Goal: Task Accomplishment & Management: Manage account settings

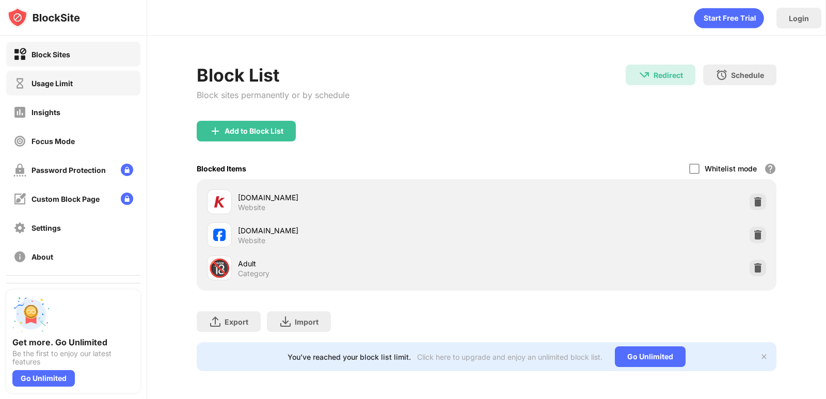
click at [52, 92] on div "Usage Limit" at bounding box center [73, 83] width 134 height 25
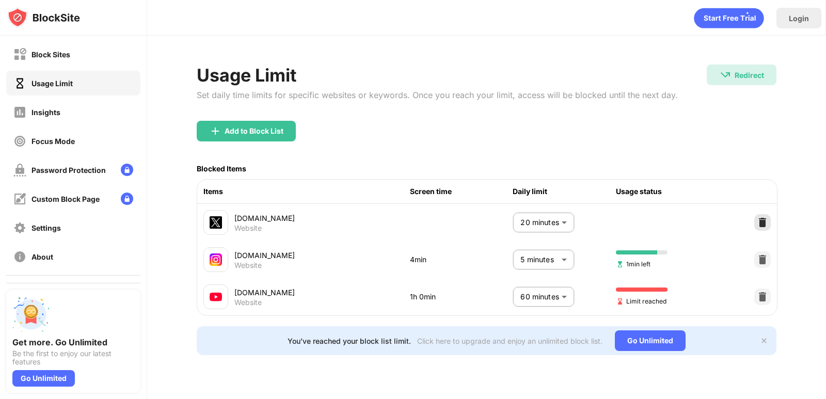
click at [761, 225] on img at bounding box center [763, 222] width 10 height 10
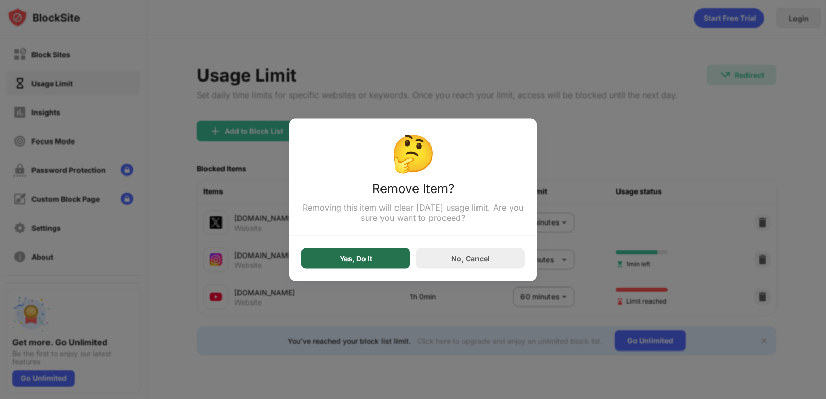
click at [369, 265] on div "Yes, Do It" at bounding box center [356, 258] width 108 height 21
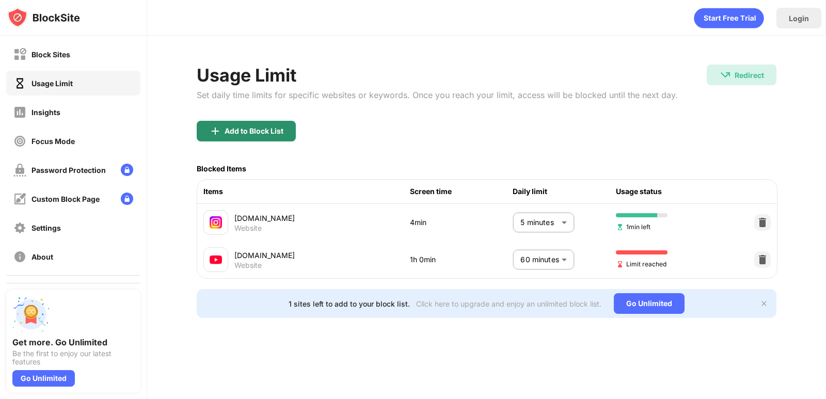
click at [262, 136] on div "Add to Block List" at bounding box center [246, 131] width 99 height 21
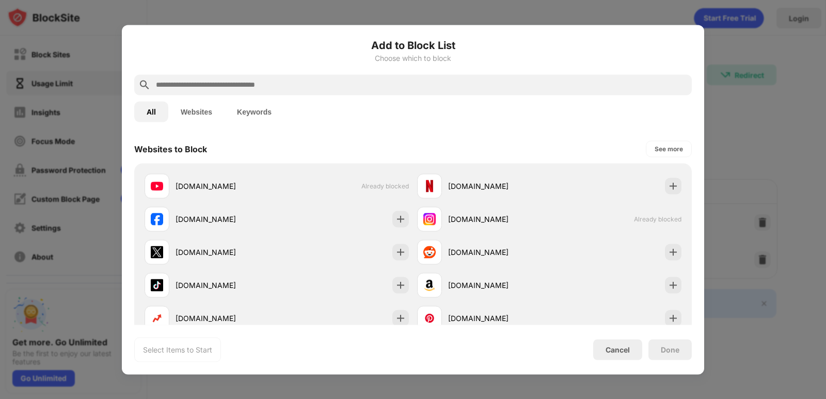
click at [194, 112] on button "Websites" at bounding box center [196, 111] width 56 height 21
click at [161, 111] on button "All" at bounding box center [151, 111] width 34 height 21
click at [255, 111] on button "Keywords" at bounding box center [254, 111] width 59 height 21
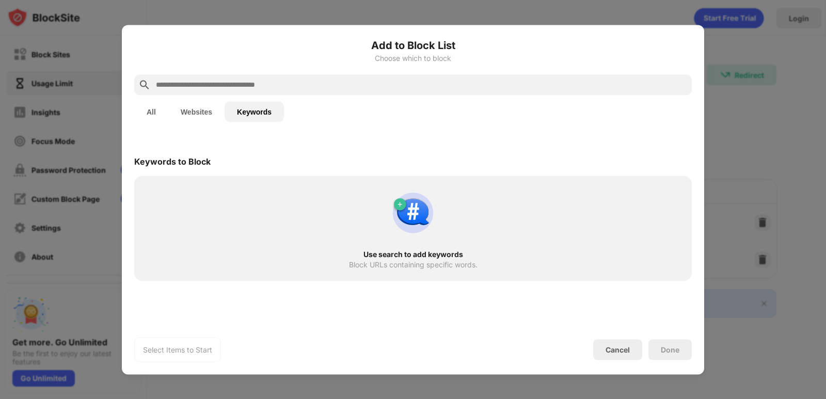
click at [200, 112] on button "Websites" at bounding box center [196, 111] width 56 height 21
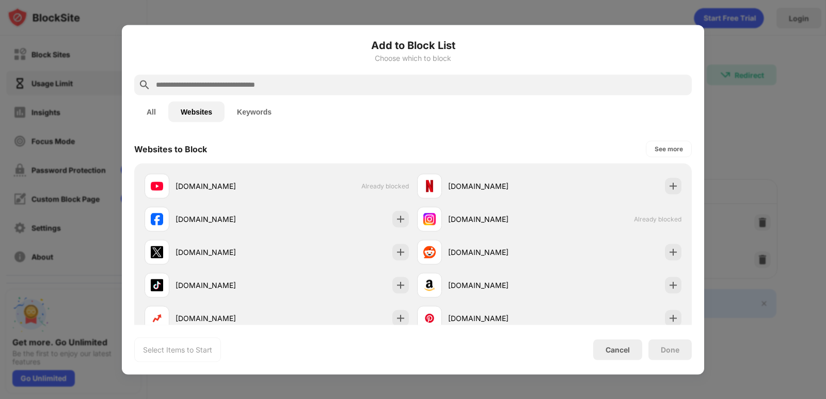
click at [150, 109] on button "All" at bounding box center [151, 111] width 34 height 21
click at [203, 89] on input "text" at bounding box center [421, 85] width 533 height 12
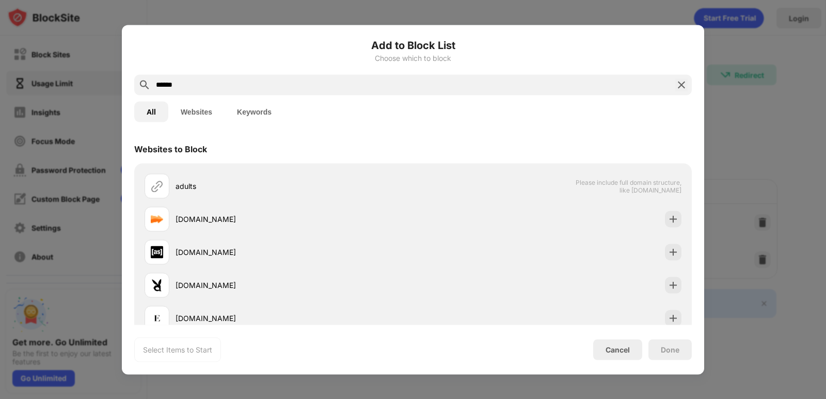
scroll to position [136, 0]
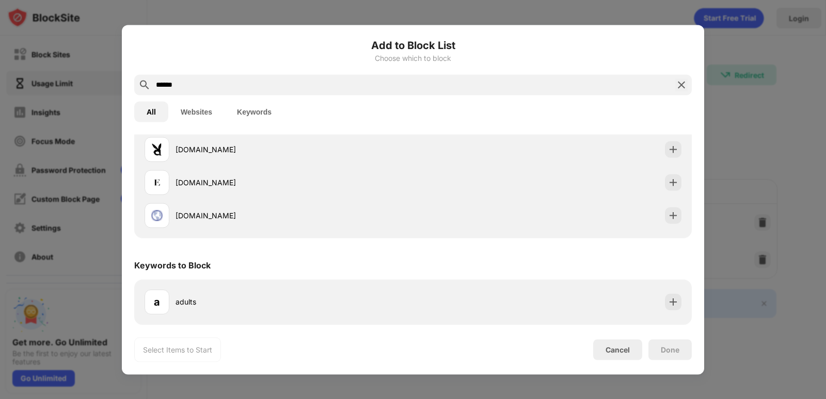
type input "******"
click at [679, 85] on img at bounding box center [682, 85] width 12 height 12
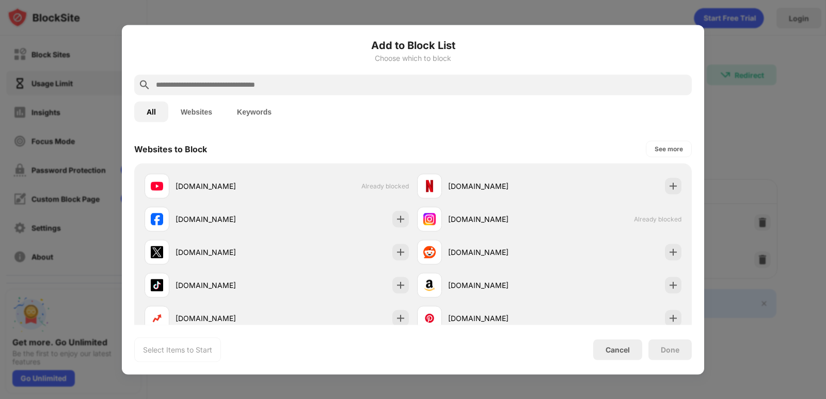
click at [296, 17] on div at bounding box center [413, 199] width 826 height 399
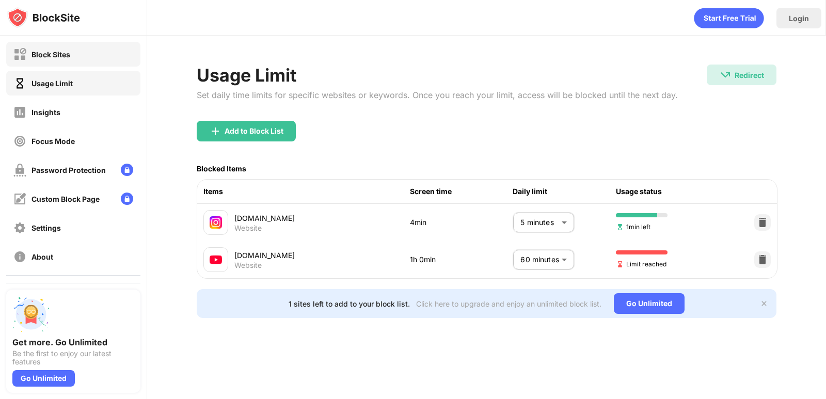
click at [75, 59] on div "Block Sites" at bounding box center [73, 54] width 134 height 25
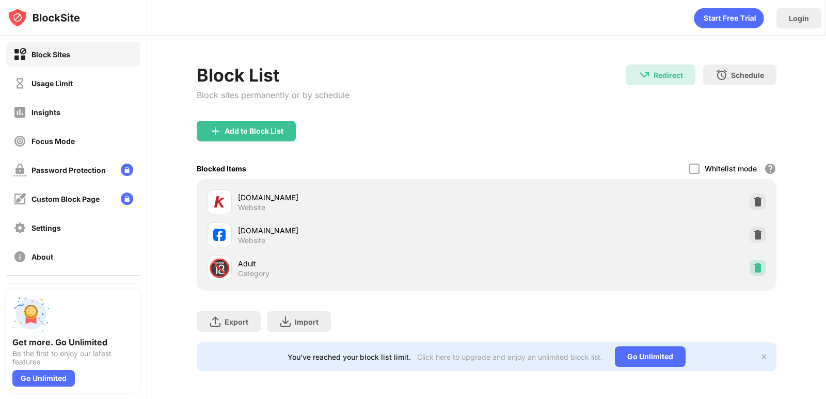
click at [753, 270] on img at bounding box center [758, 268] width 10 height 10
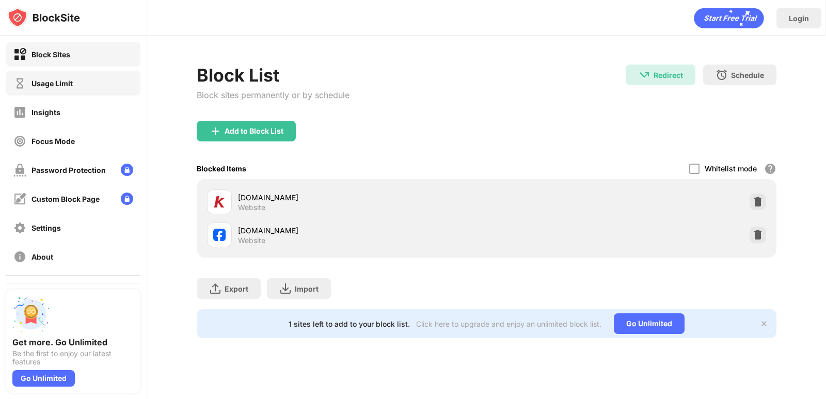
click at [48, 80] on div "Usage Limit" at bounding box center [52, 83] width 41 height 9
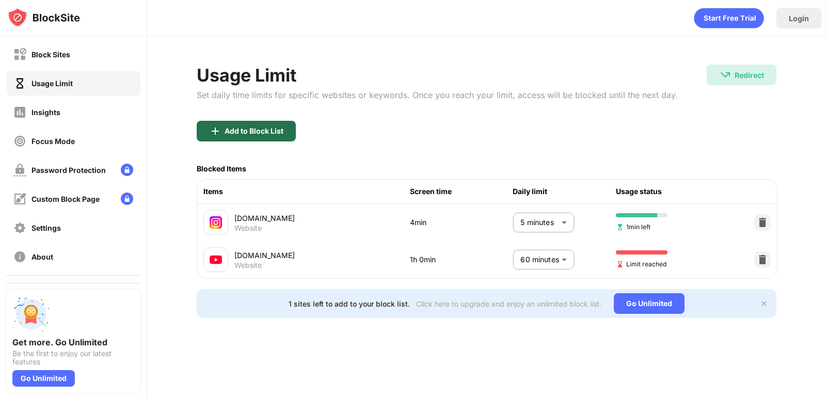
click at [276, 137] on div "Add to Block List" at bounding box center [246, 131] width 99 height 21
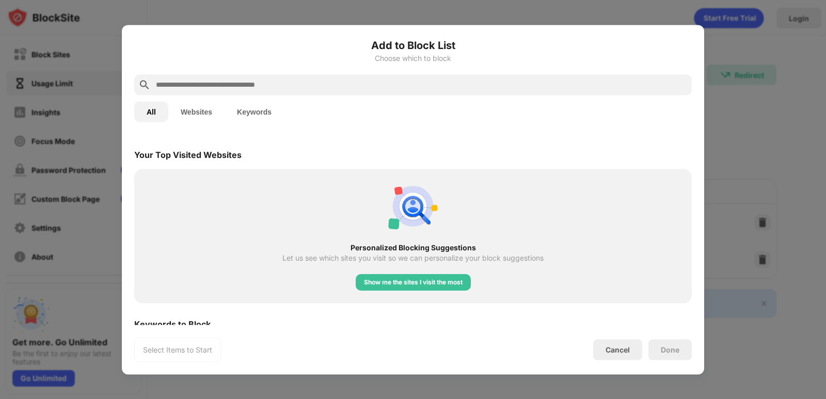
scroll to position [119, 0]
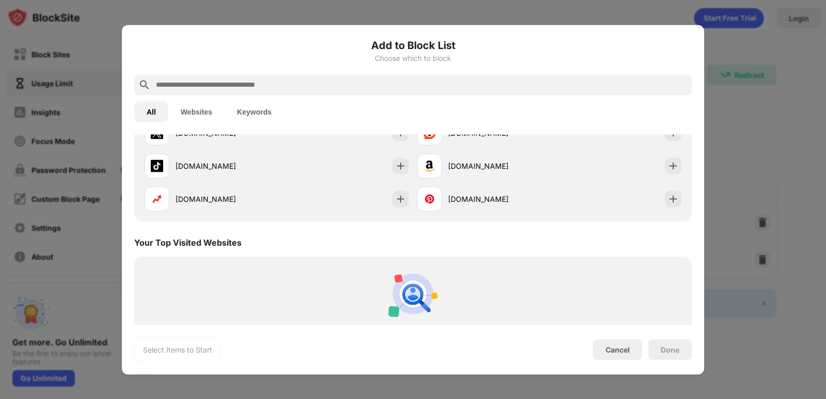
click at [216, 87] on input "text" at bounding box center [421, 85] width 533 height 12
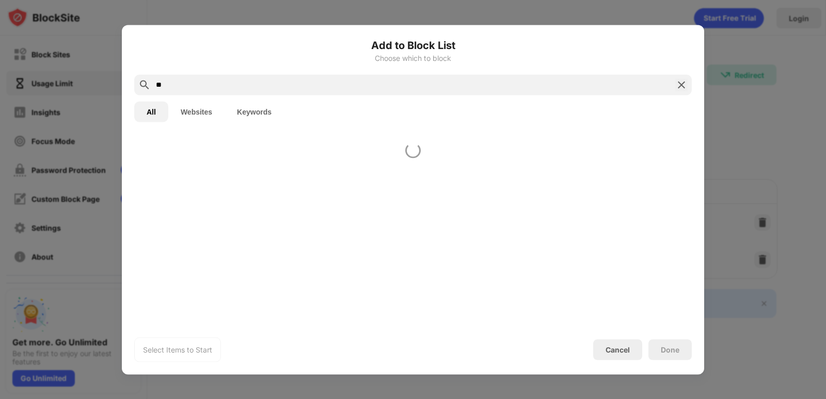
scroll to position [0, 0]
type input "*"
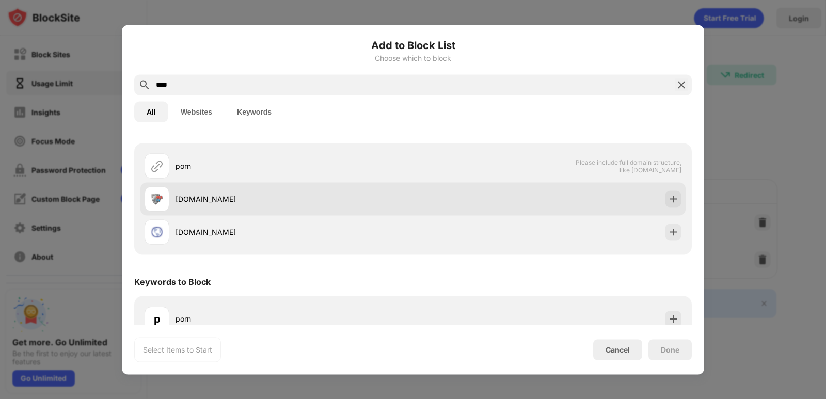
scroll to position [37, 0]
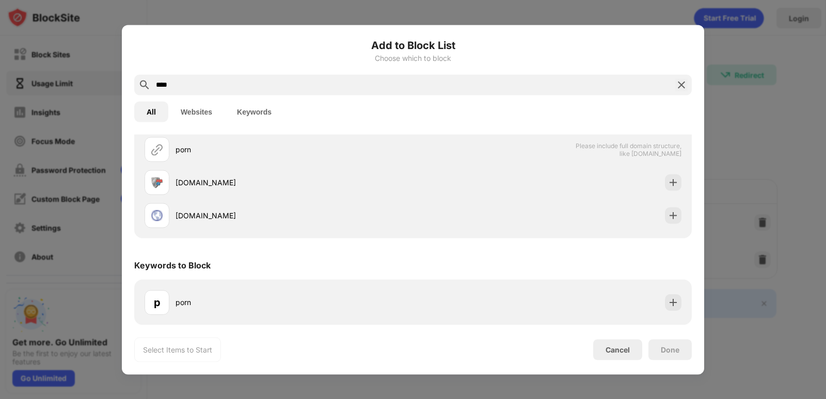
type input "****"
click at [682, 84] on img at bounding box center [682, 85] width 12 height 12
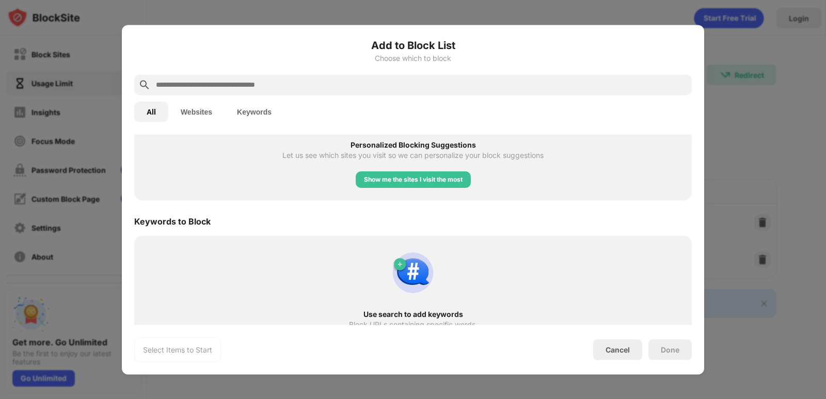
scroll to position [326, 0]
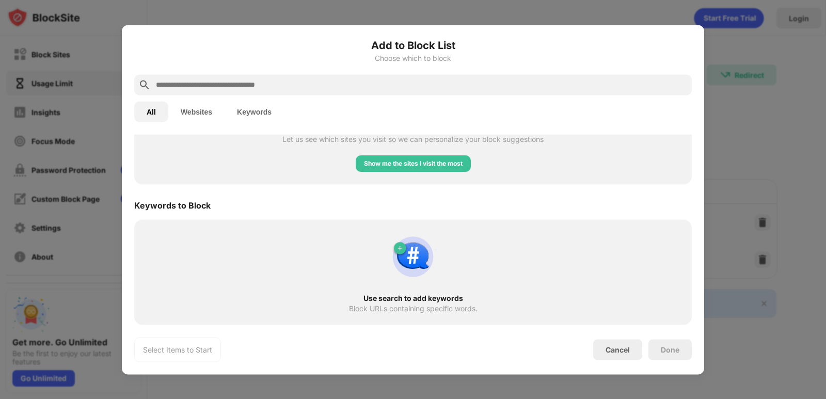
click at [763, 145] on div at bounding box center [413, 199] width 826 height 399
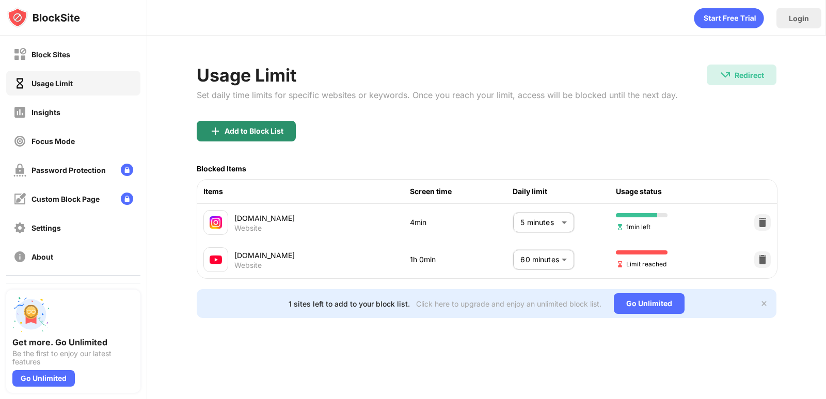
click at [229, 129] on div "Add to Block List" at bounding box center [254, 131] width 59 height 8
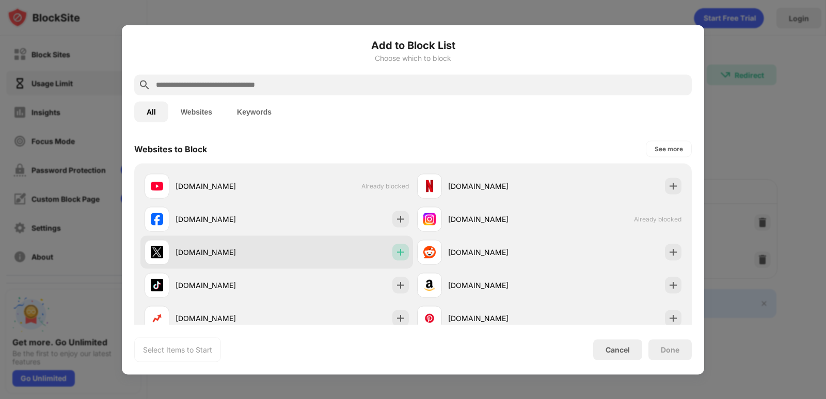
click at [396, 253] on img at bounding box center [401, 252] width 10 height 10
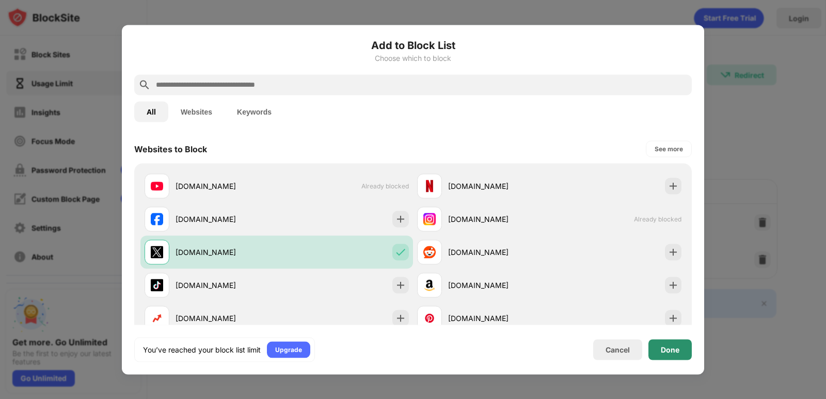
click at [678, 352] on div "Done" at bounding box center [670, 350] width 19 height 8
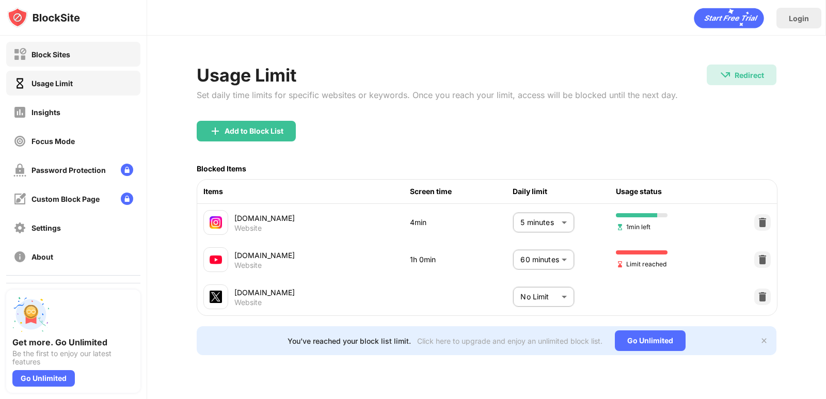
click at [68, 61] on div "Block Sites" at bounding box center [73, 54] width 134 height 25
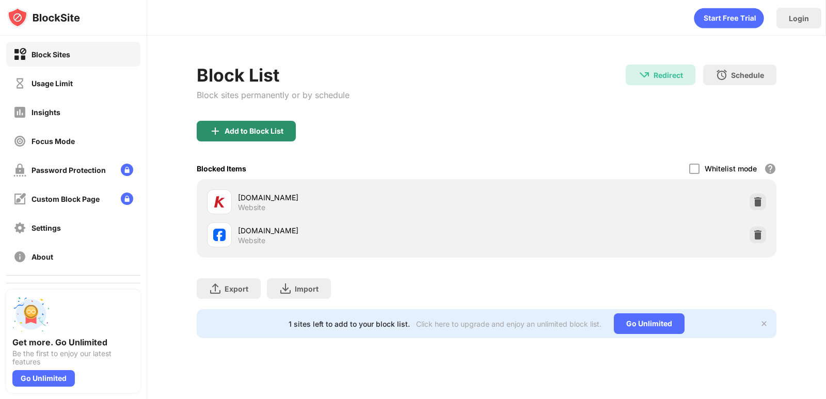
click at [272, 133] on div "Add to Block List" at bounding box center [254, 131] width 59 height 8
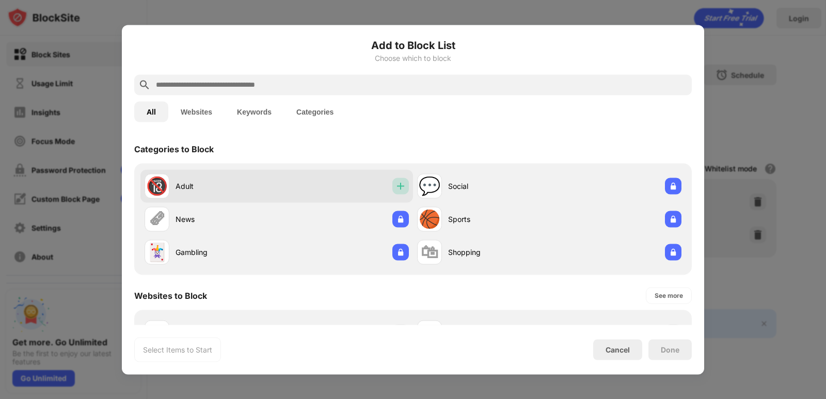
click at [397, 186] on img at bounding box center [401, 186] width 10 height 10
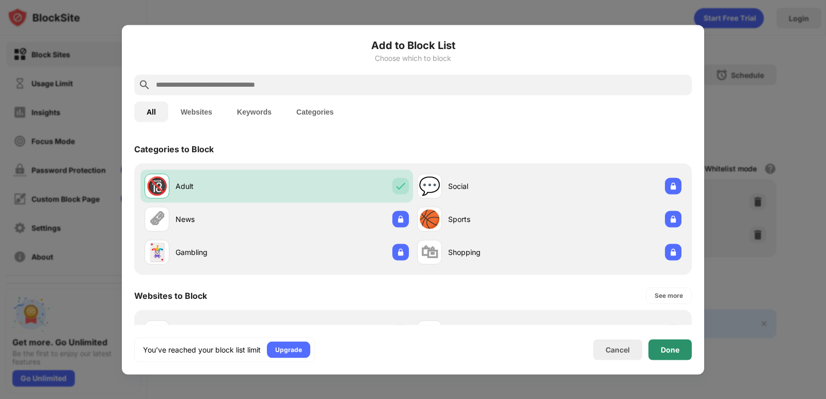
click at [677, 351] on div "Done" at bounding box center [670, 350] width 19 height 8
